Goal: Information Seeking & Learning: Understand process/instructions

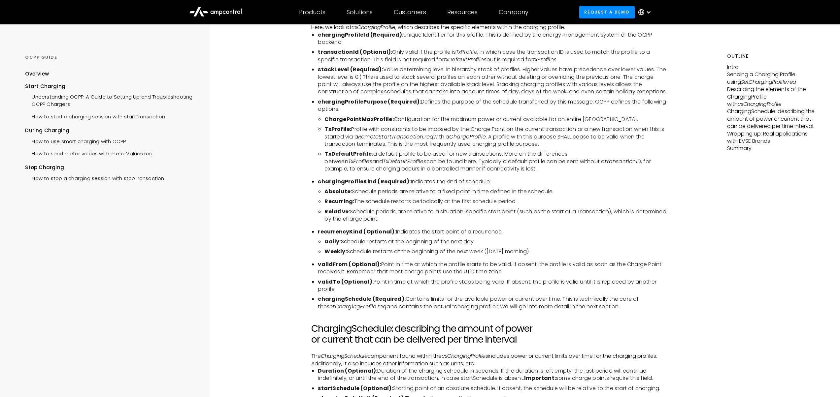
scroll to position [1371, 0]
click at [425, 123] on li "ChargePointMaxProfile: Configuration for the maximum power or current available…" at bounding box center [495, 119] width 343 height 7
copy ul "ChargePointMaxProfile: Configuration for the maximum power or current available…"
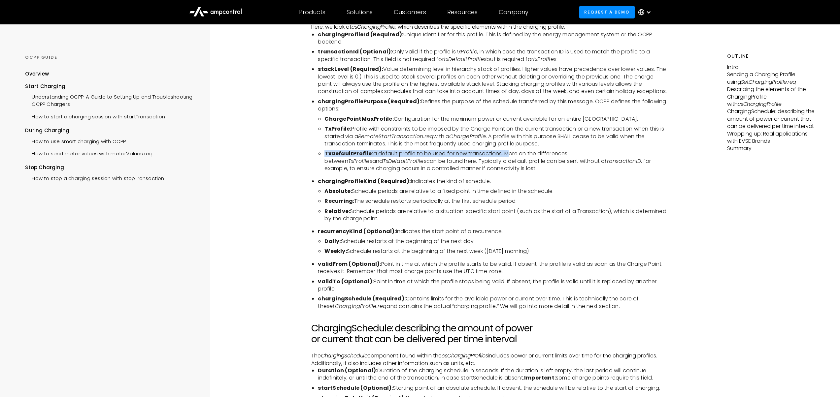
drag, startPoint x: 502, startPoint y: 168, endPoint x: 318, endPoint y: 167, distance: 184.5
click at [318, 167] on ul "ChargePointMaxProfile: Configuration for the maximum power or current available…" at bounding box center [493, 144] width 350 height 57
copy li "TxDefaultProfile: a default profile to be used for new transactions."
click at [447, 148] on li "TxProfile: Profile with constraints to be imposed by the Charge Point on the cu…" at bounding box center [495, 136] width 343 height 22
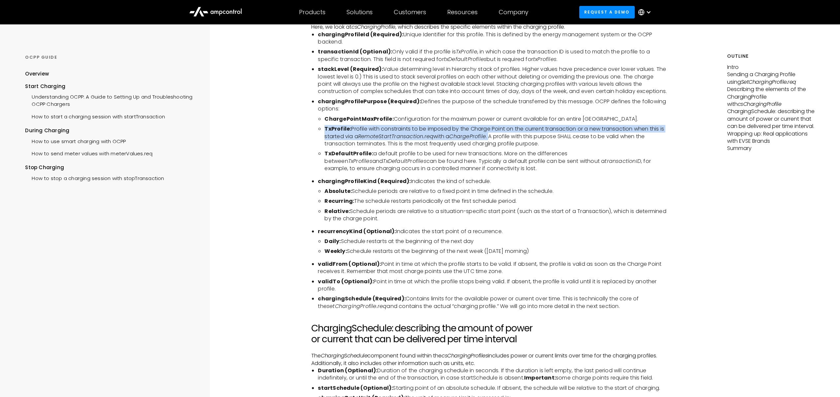
drag, startPoint x: 477, startPoint y: 150, endPoint x: 320, endPoint y: 141, distance: 157.4
click at [324, 141] on li "TxProfile: Profile with constraints to be imposed by the Charge Point on the cu…" at bounding box center [495, 136] width 343 height 22
copy li "TxProfile: Profile with constraints to be imposed by the Charge Point on the cu…"
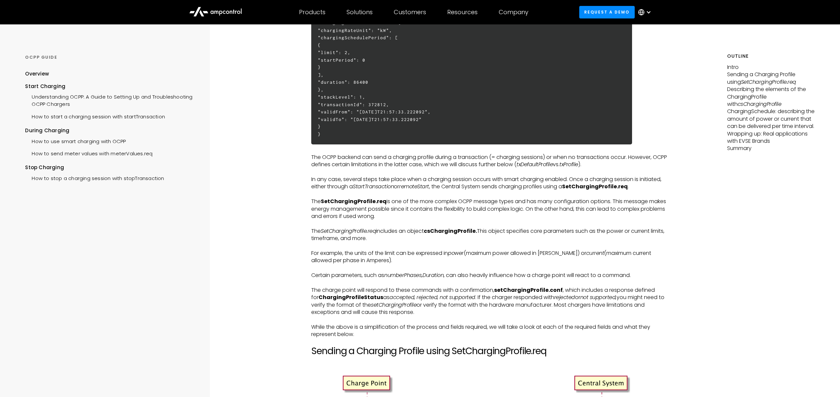
scroll to position [369, 0]
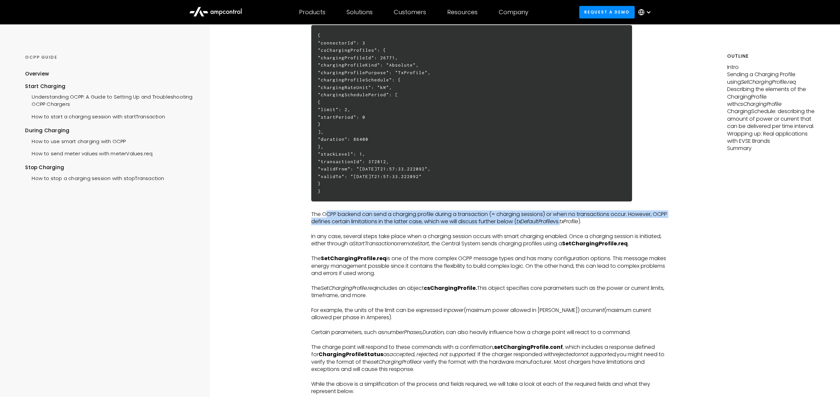
drag, startPoint x: 401, startPoint y: 228, endPoint x: 579, endPoint y: 228, distance: 177.9
click at [579, 226] on p "The OCPP backend can send a charging profile during a transaction (= charging s…" at bounding box center [489, 218] width 356 height 15
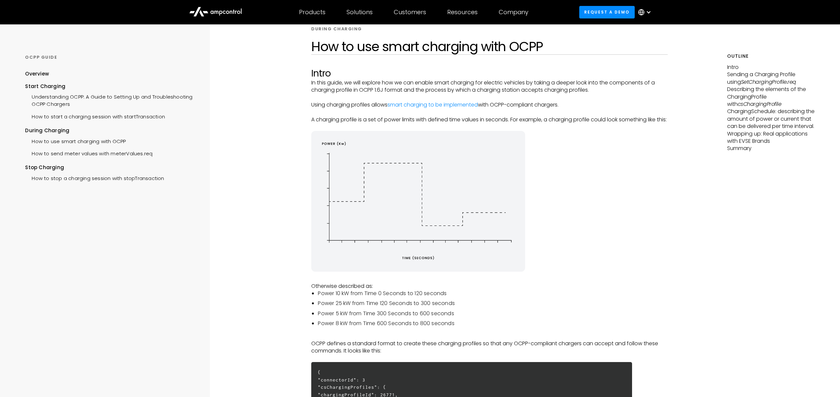
scroll to position [0, 0]
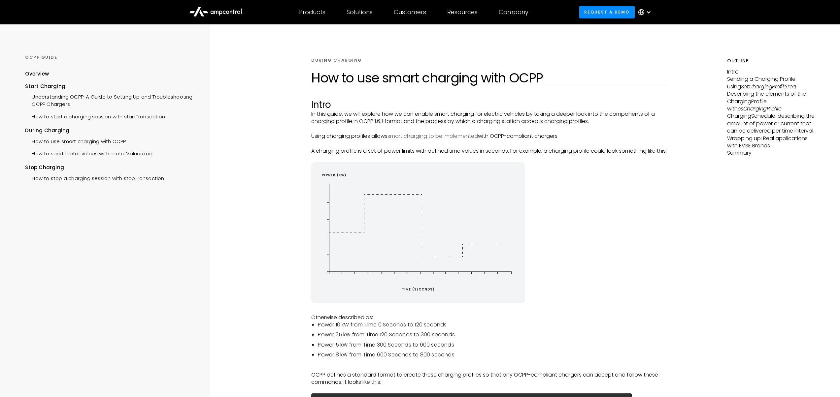
click at [413, 137] on link "smart charging to be implemented" at bounding box center [433, 136] width 90 height 8
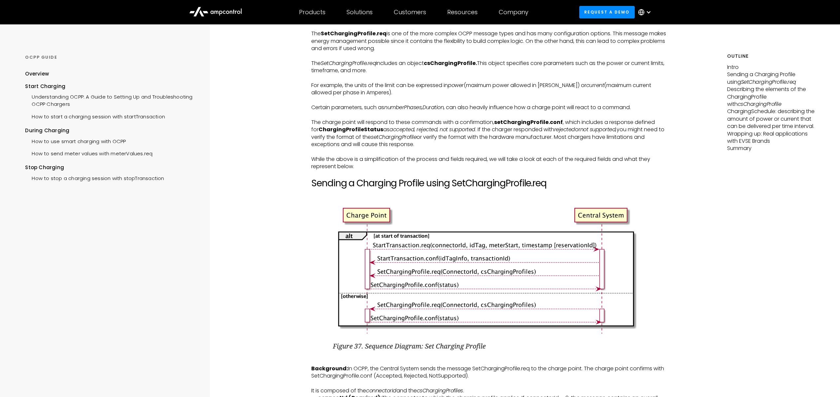
scroll to position [690, 0]
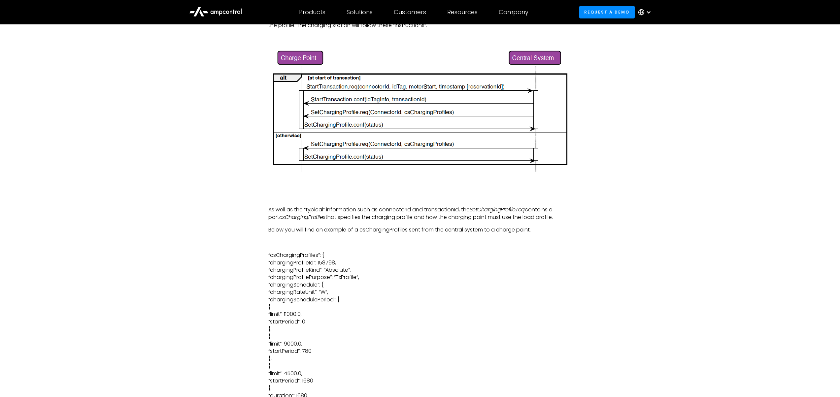
scroll to position [1367, 0]
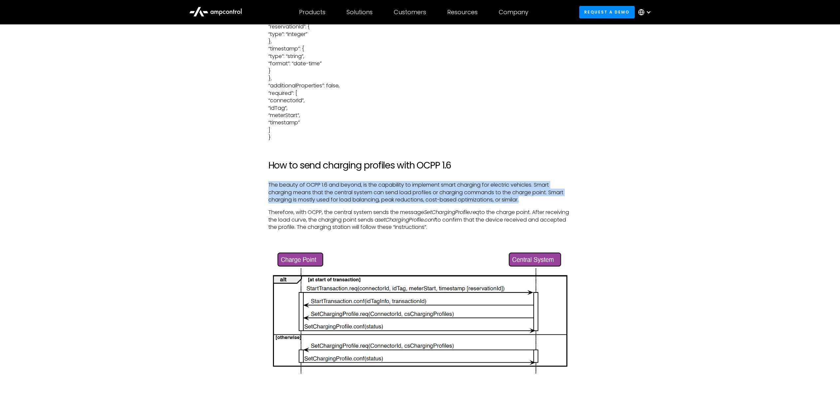
drag, startPoint x: 396, startPoint y: 194, endPoint x: 265, endPoint y: 187, distance: 130.6
click at [265, 187] on div "If you think that EV charging is just about connecting a cable from a mains sou…" at bounding box center [420, 166] width 317 height 1859
click at [323, 197] on p "The beauty of OCPP 1.6 and beyond, is the capability to implement smart chargin…" at bounding box center [420, 193] width 304 height 22
